Goal: Transaction & Acquisition: Purchase product/service

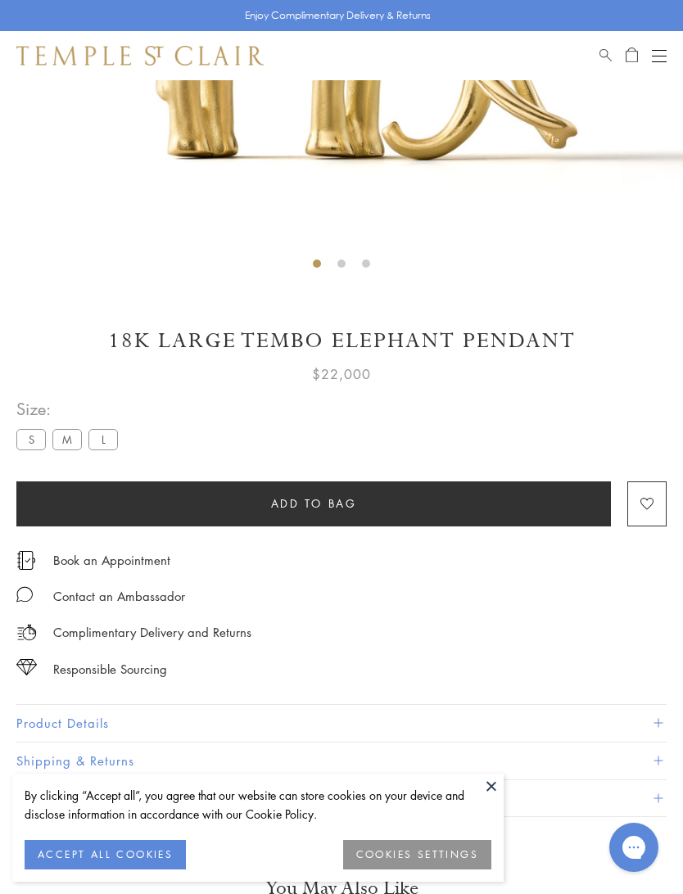
scroll to position [538, 0]
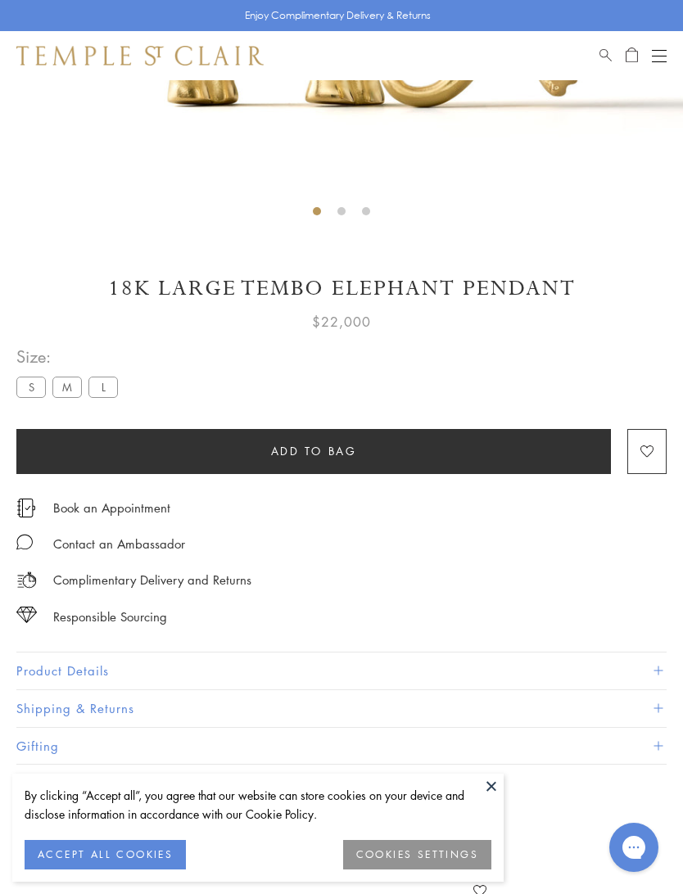
click at [34, 390] on label "S" at bounding box center [30, 387] width 29 height 20
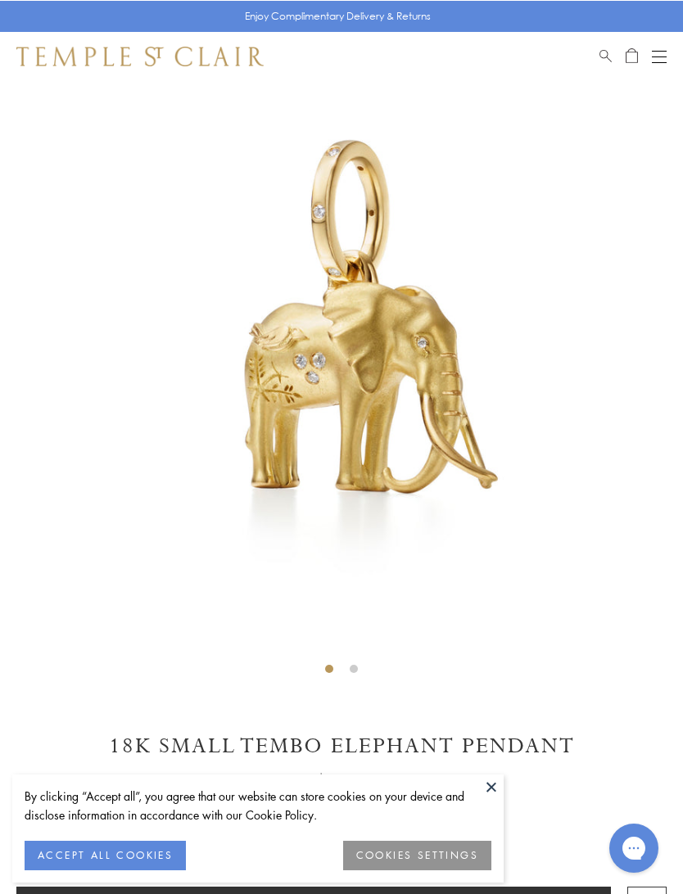
scroll to position [80, 0]
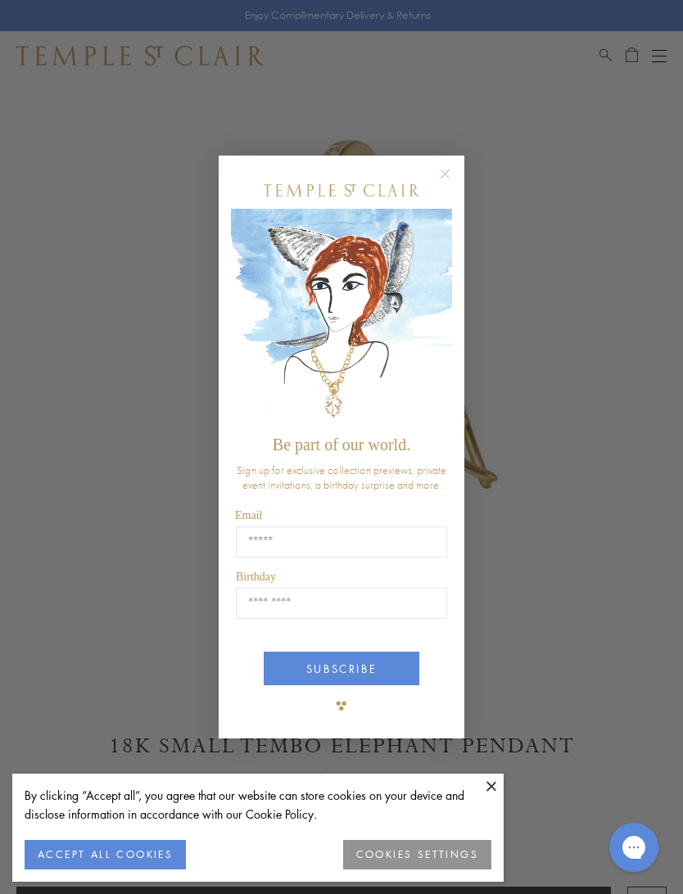
click at [459, 192] on button "Close dialog" at bounding box center [453, 182] width 20 height 20
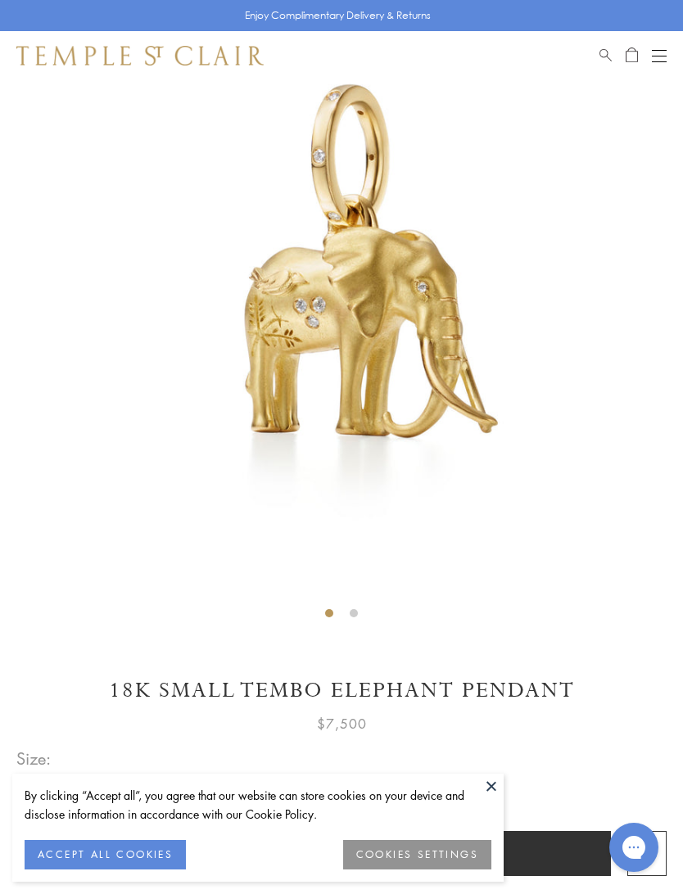
scroll to position [135, 0]
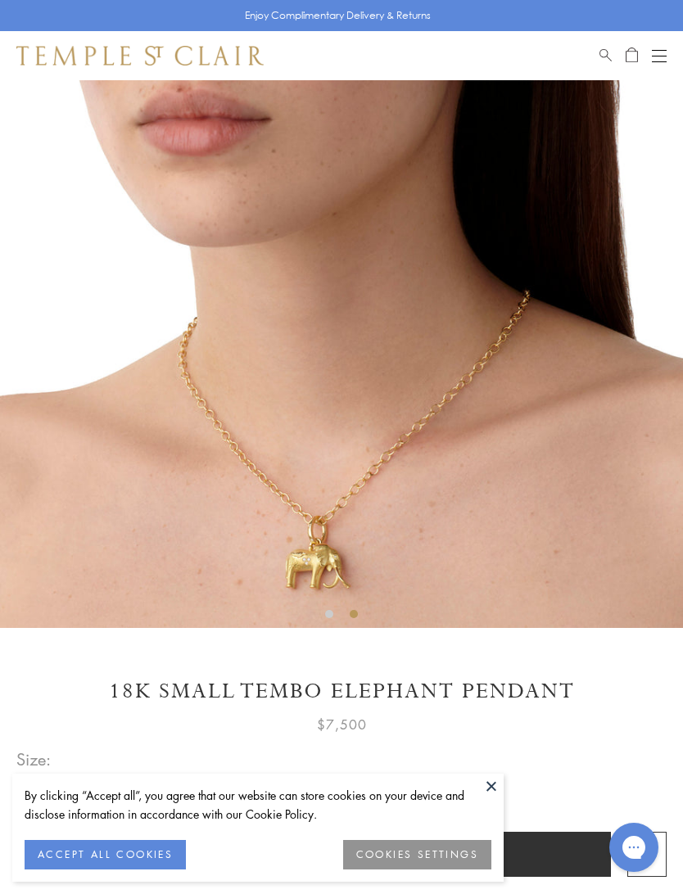
click at [106, 791] on label "L" at bounding box center [102, 790] width 29 height 20
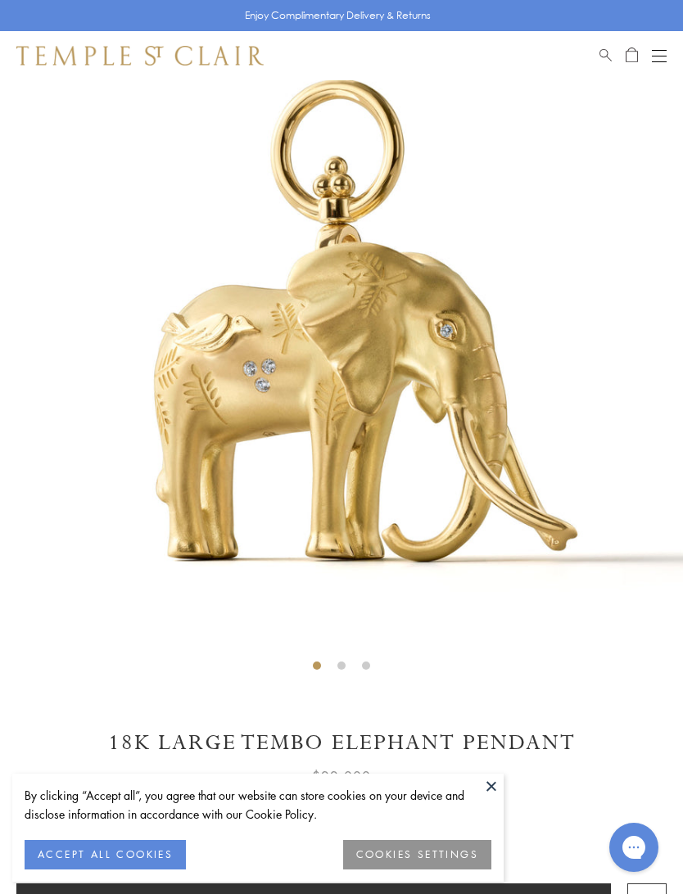
scroll to position [80, 0]
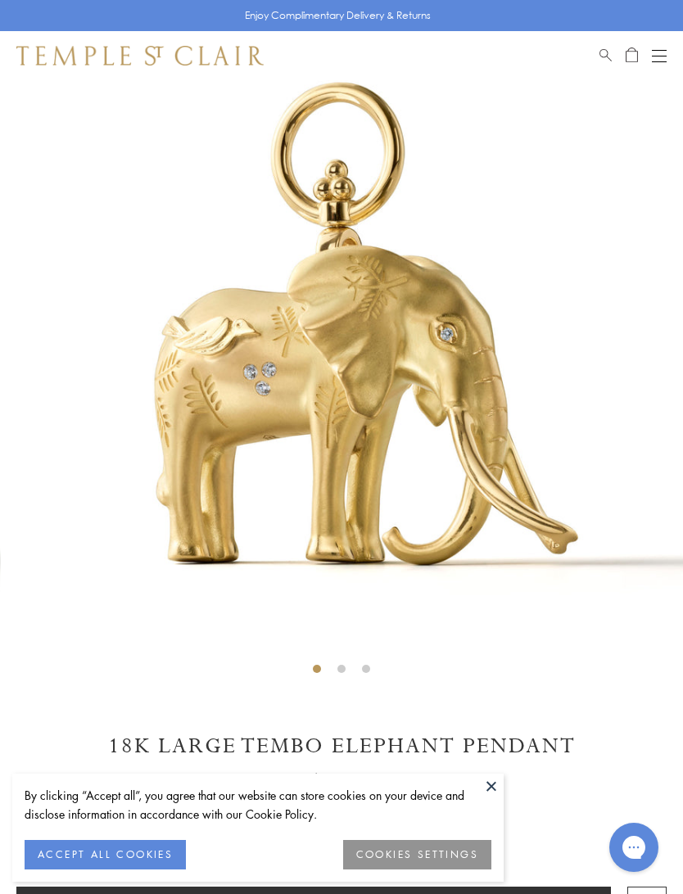
click at [608, 594] on img at bounding box center [342, 341] width 683 height 683
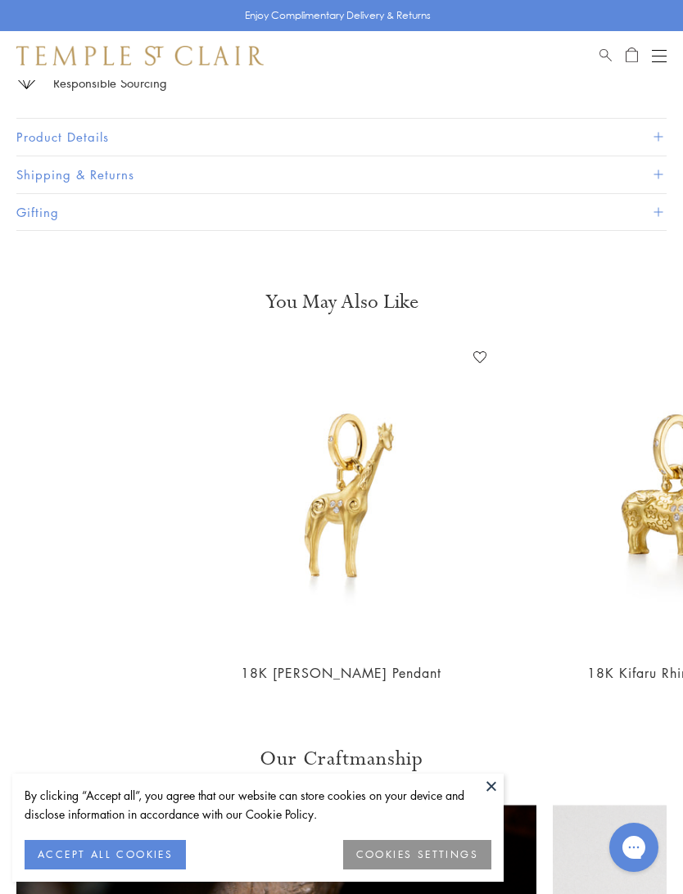
scroll to position [1095, 0]
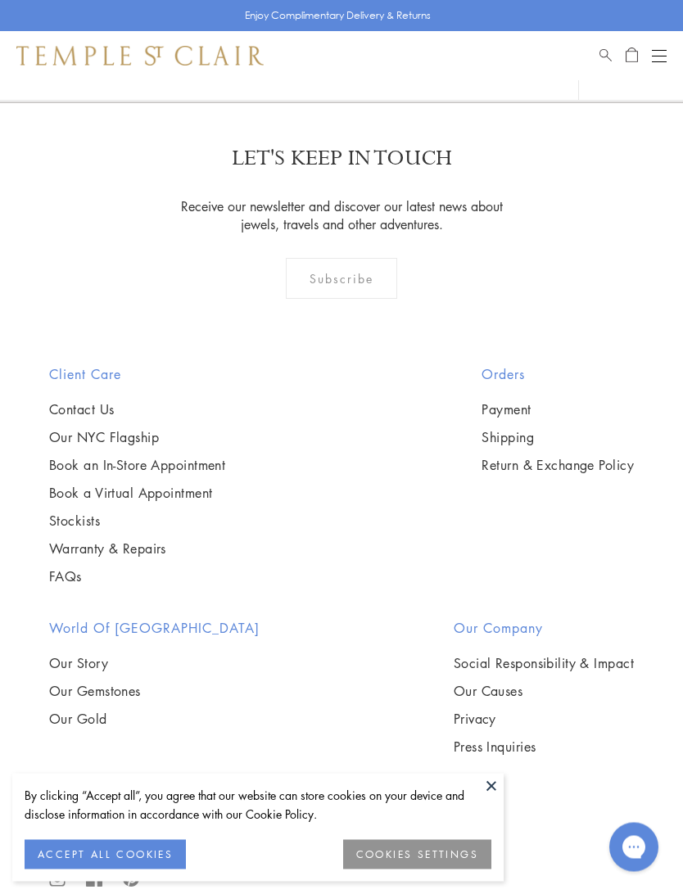
scroll to position [7651, 0]
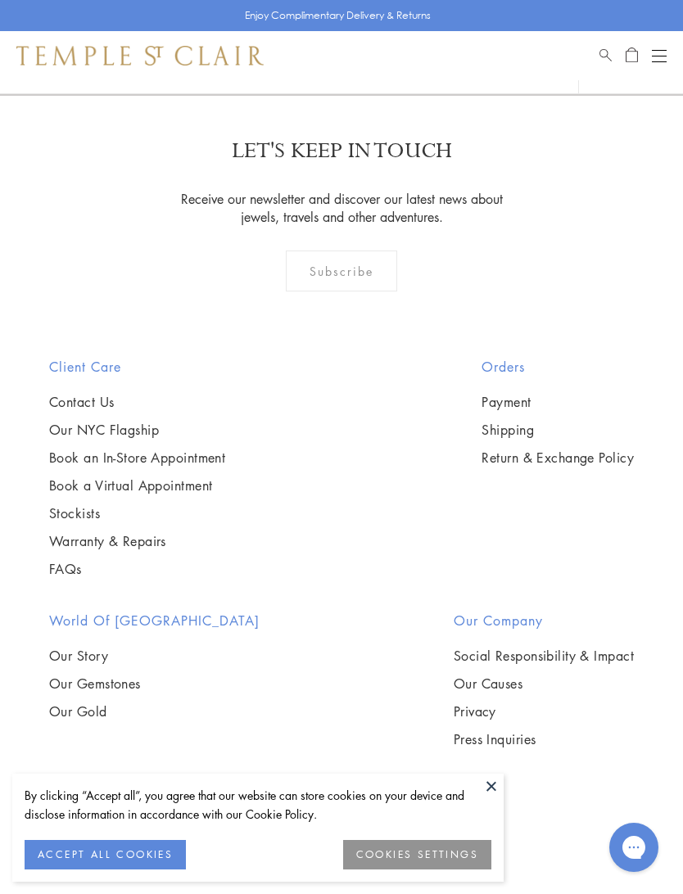
click at [503, 798] on button at bounding box center [491, 786] width 25 height 25
